Goal: Navigation & Orientation: Find specific page/section

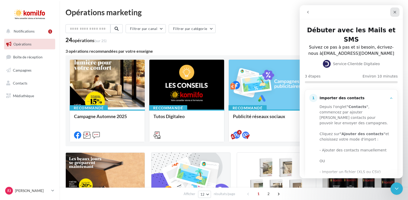
click at [396, 13] on icon "Fermer" at bounding box center [394, 12] width 3 height 3
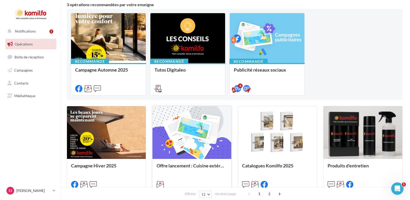
scroll to position [52, 0]
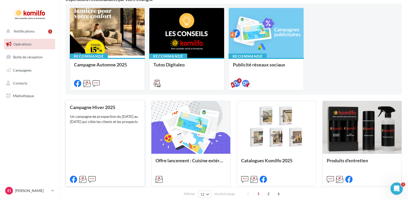
click at [93, 120] on div "Un campagne de prospection du 7 au 22 novembre 2025 qui cible les clients et le…" at bounding box center [105, 119] width 71 height 10
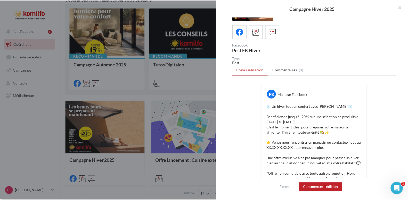
scroll to position [0, 0]
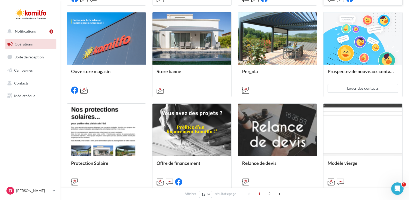
scroll to position [232, 0]
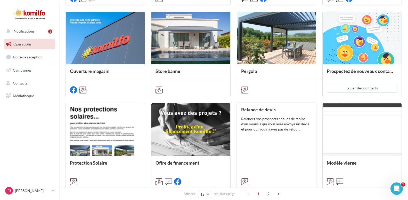
click at [278, 131] on div "Relancez vos prospects chauds de moins d'un moins à qui vous avez envoyé un dev…" at bounding box center [276, 123] width 71 height 15
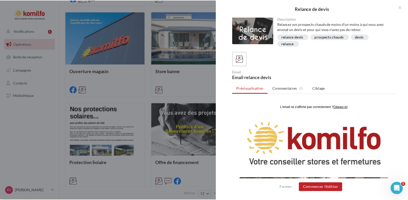
scroll to position [103, 0]
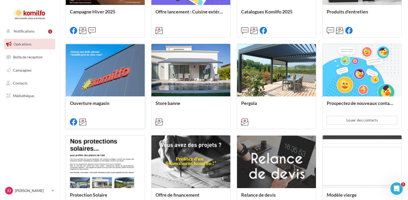
scroll to position [264, 0]
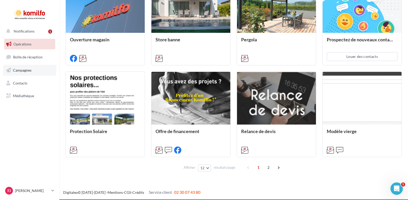
click at [10, 75] on link "Campagnes" at bounding box center [29, 70] width 53 height 11
